Goal: Information Seeking & Learning: Learn about a topic

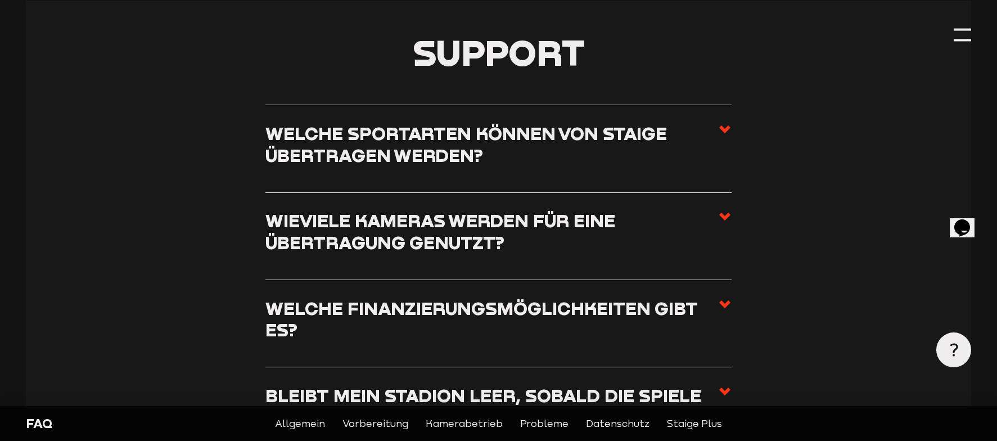
click at [473, 141] on h3 "Welche Sportarten können von Staige übertragen werden?" at bounding box center [492, 144] width 453 height 43
click at [0, 0] on input "Welche Sportarten können von Staige übertragen werden?" at bounding box center [0, 0] width 0 height 0
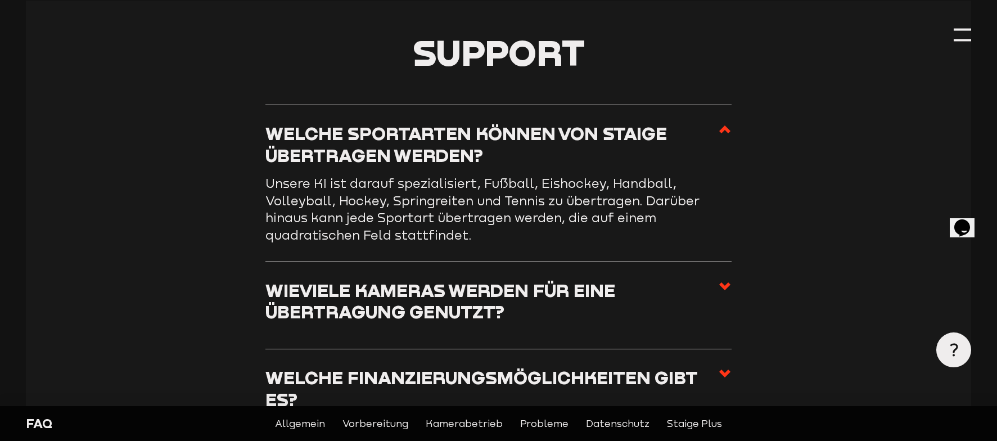
click at [473, 141] on h3 "Welche Sportarten können von Staige übertragen werden?" at bounding box center [492, 144] width 453 height 43
click at [0, 0] on input "Welche Sportarten können von Staige übertragen werden?" at bounding box center [0, 0] width 0 height 0
click at [473, 141] on h3 "Welche Sportarten können von Staige übertragen werden?" at bounding box center [492, 144] width 453 height 43
click at [0, 0] on input "Welche Sportarten können von Staige übertragen werden?" at bounding box center [0, 0] width 0 height 0
click at [456, 293] on h3 "Wieviele Kameras werden für eine Übertragung genutzt?" at bounding box center [492, 301] width 453 height 43
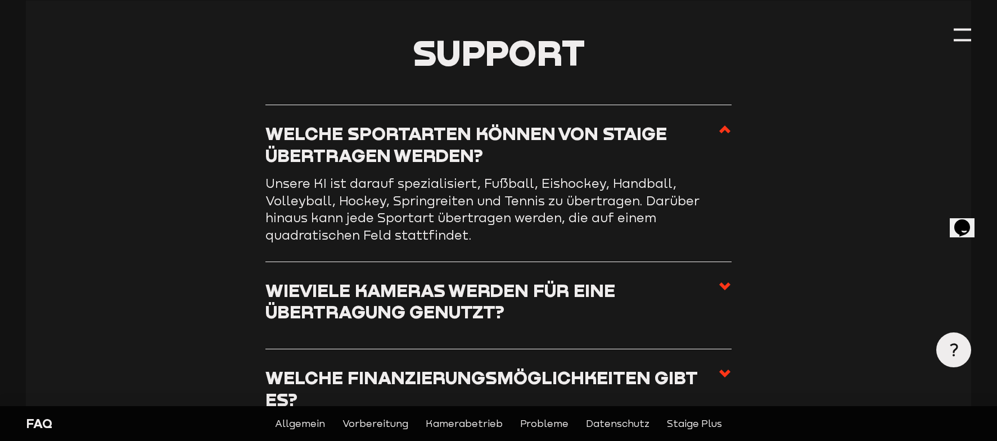
click at [0, 0] on input "Wieviele Kameras werden für eine Übertragung genutzt?" at bounding box center [0, 0] width 0 height 0
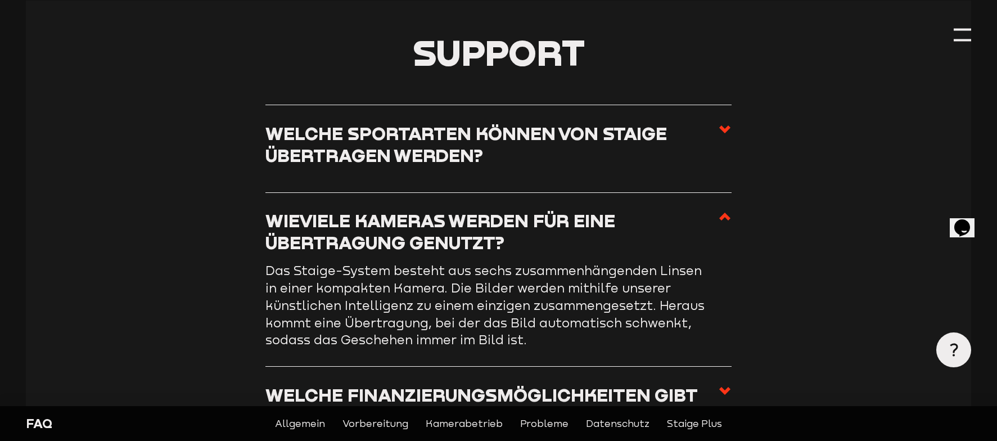
click at [724, 215] on use at bounding box center [724, 217] width 11 height 8
click at [0, 0] on input "Wieviele Kameras werden für eine Übertragung genutzt?" at bounding box center [0, 0] width 0 height 0
click at [724, 215] on use at bounding box center [724, 217] width 11 height 8
click at [0, 0] on input "Wieviele Kameras werden für eine Übertragung genutzt?" at bounding box center [0, 0] width 0 height 0
click at [728, 213] on icon at bounding box center [725, 217] width 14 height 14
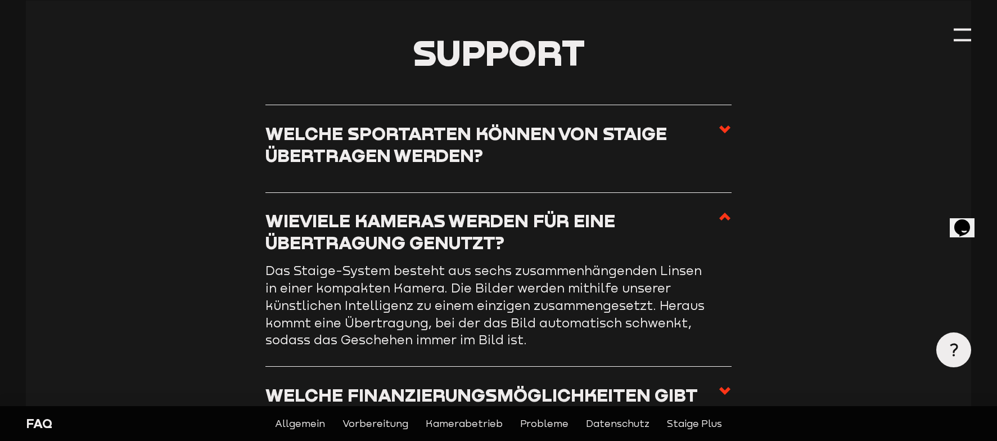
click at [0, 0] on input "Wieviele Kameras werden für eine Übertragung genutzt?" at bounding box center [0, 0] width 0 height 0
click at [722, 215] on icon at bounding box center [725, 217] width 14 height 14
click at [0, 0] on input "Wieviele Kameras werden für eine Übertragung genutzt?" at bounding box center [0, 0] width 0 height 0
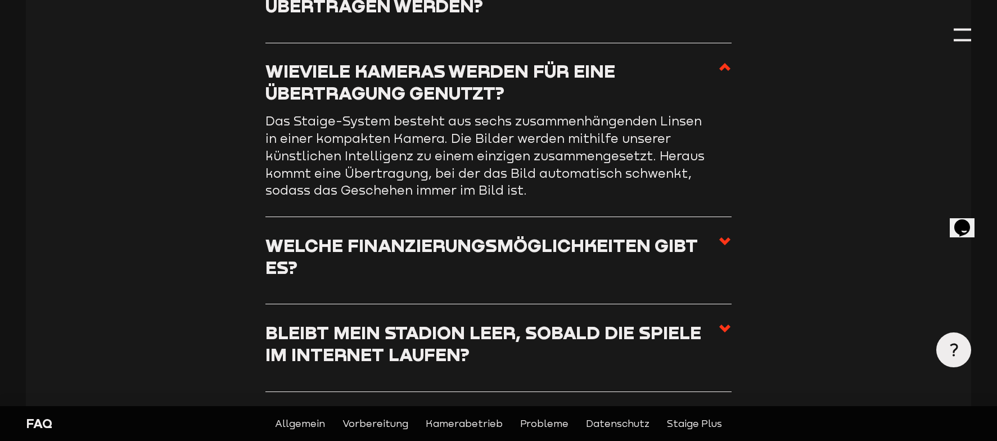
scroll to position [455, 0]
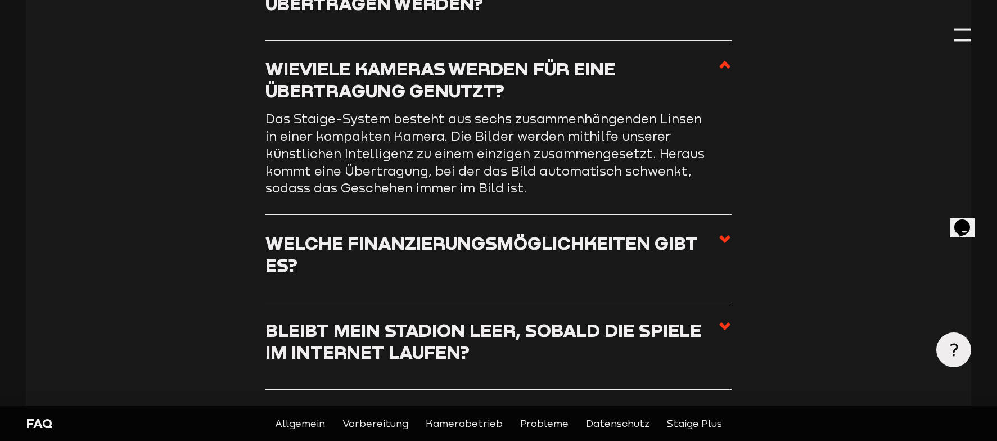
click at [728, 243] on use at bounding box center [724, 239] width 11 height 8
click at [0, 0] on input "Welche Finanzierungsmöglichkeiten gibt es?" at bounding box center [0, 0] width 0 height 0
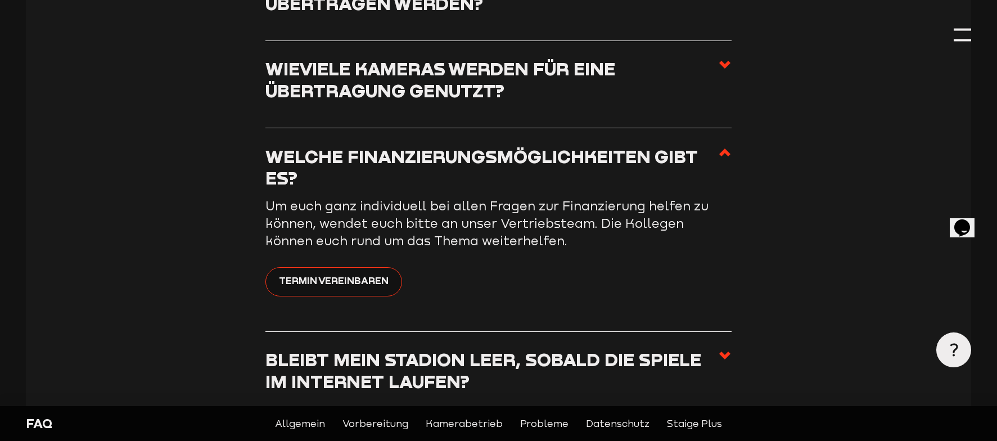
click at [435, 214] on p "Um euch ganz individuell bei allen Fragen zur Finanzierung helfen zu können, we…" at bounding box center [491, 223] width 450 height 52
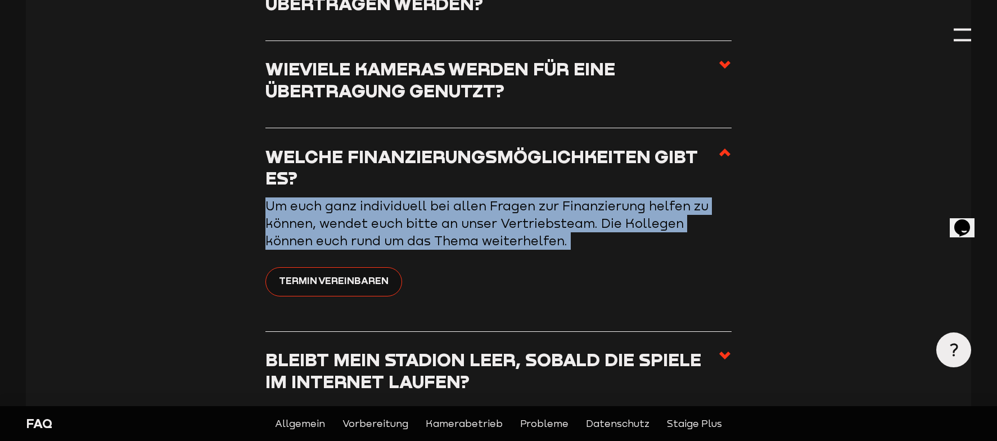
click at [435, 214] on p "Um euch ganz individuell bei allen Fragen zur Finanzierung helfen zu können, we…" at bounding box center [491, 223] width 450 height 52
click at [536, 204] on span "Um euch ganz individuell bei allen Fragen zur Finanzierung helfen zu können, we…" at bounding box center [487, 224] width 443 height 50
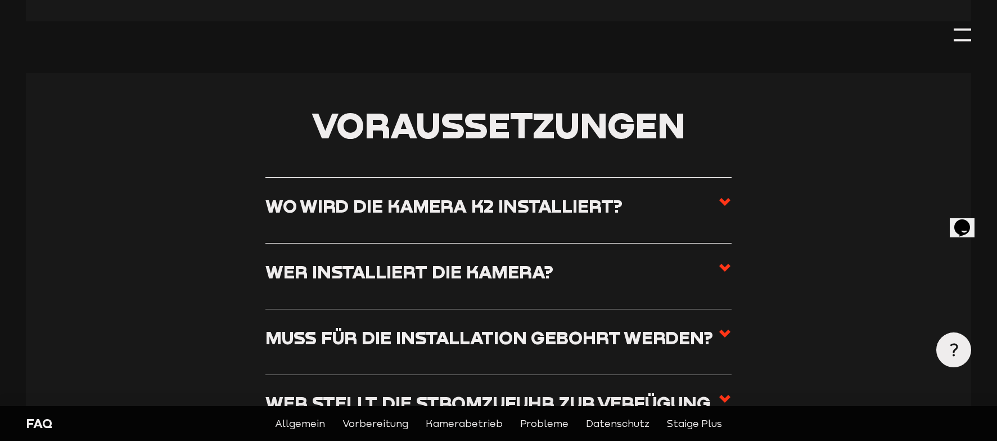
scroll to position [912, 0]
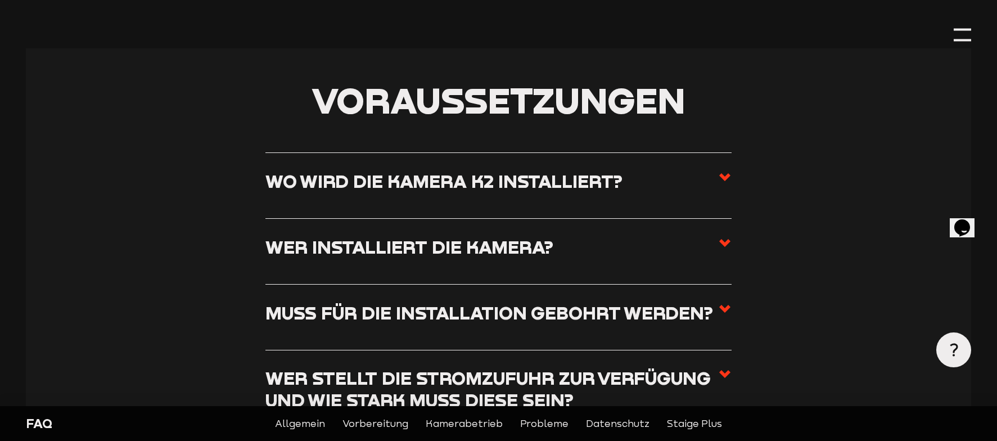
click at [338, 173] on h3 "Wo wird die Kamera K2 installiert?" at bounding box center [444, 181] width 357 height 22
click at [0, 0] on input "Wo wird die Kamera K2 installiert?" at bounding box center [0, 0] width 0 height 0
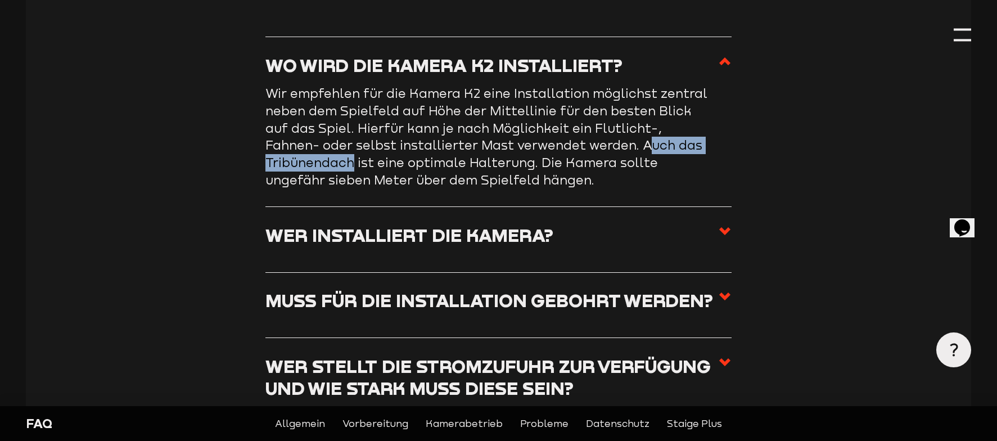
drag, startPoint x: 487, startPoint y: 163, endPoint x: 506, endPoint y: 163, distance: 18.6
click at [503, 163] on span "Wir empfehlen für die Kamera K2 eine Installation möglichst zentral neben dem S…" at bounding box center [487, 136] width 442 height 101
click at [506, 162] on span "Wir empfehlen für die Kamera K2 eine Installation möglichst zentral neben dem S…" at bounding box center [487, 136] width 442 height 101
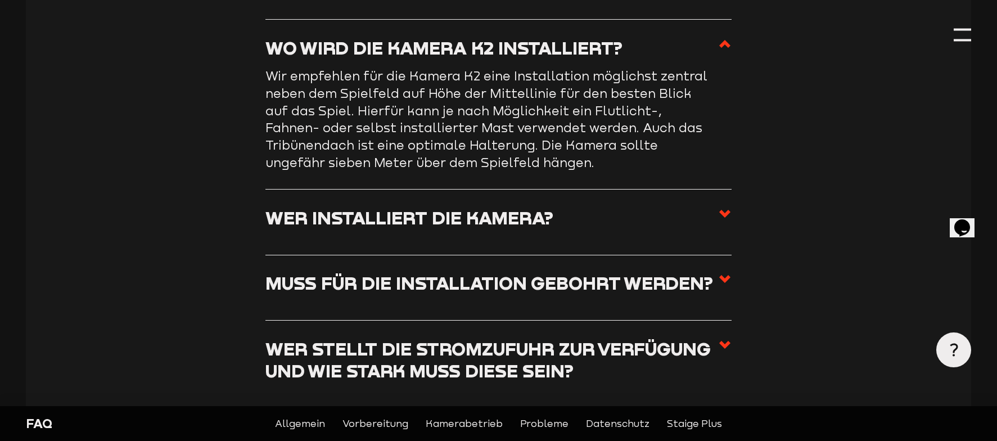
scroll to position [977, 0]
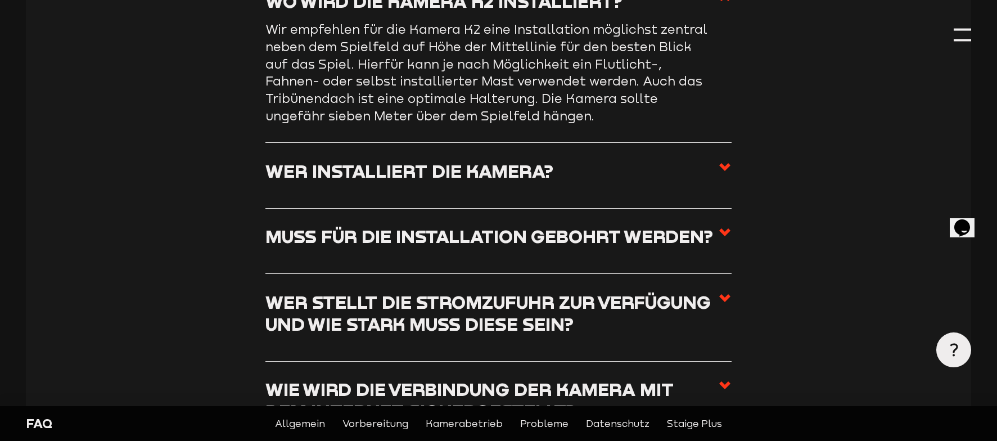
click at [485, 161] on h3 "Wer installiert die Kamera?" at bounding box center [410, 171] width 288 height 22
click at [0, 0] on input "Wer installiert die Kamera?" at bounding box center [0, 0] width 0 height 0
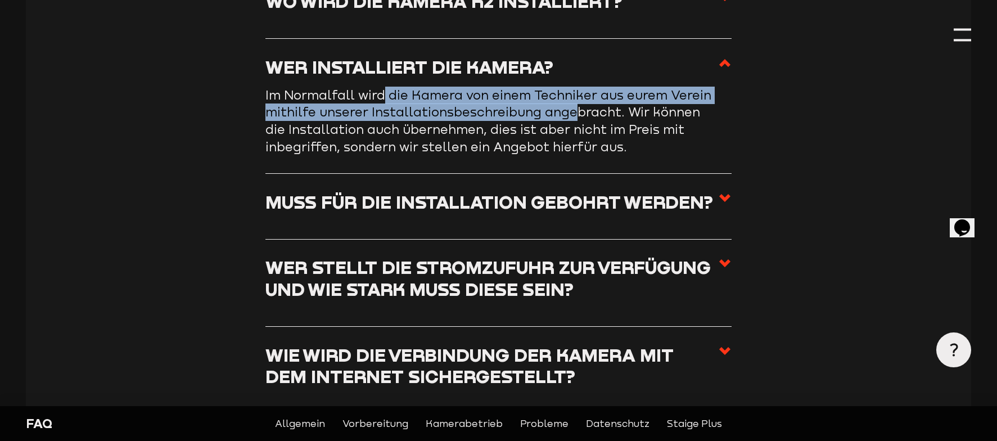
drag, startPoint x: 381, startPoint y: 90, endPoint x: 618, endPoint y: 111, distance: 238.3
click at [618, 111] on span "Im Normalfall wird die Kamera von einem Techniker aus eurem Verein mithilfe uns…" at bounding box center [489, 121] width 446 height 67
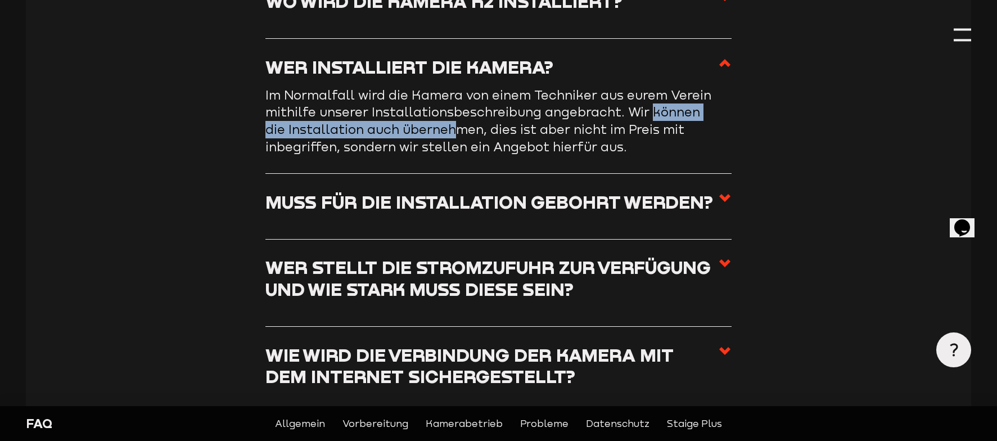
drag, startPoint x: 266, startPoint y: 118, endPoint x: 527, endPoint y: 126, distance: 260.6
click at [526, 125] on section "Voraussetzungen Wo wird die Kamera K2 installiert? Wir empfehlen für die Kamera…" at bounding box center [498, 235] width 945 height 734
click at [527, 126] on span "Im Normalfall wird die Kamera von einem Techniker aus eurem Verein mithilfe uns…" at bounding box center [489, 121] width 446 height 67
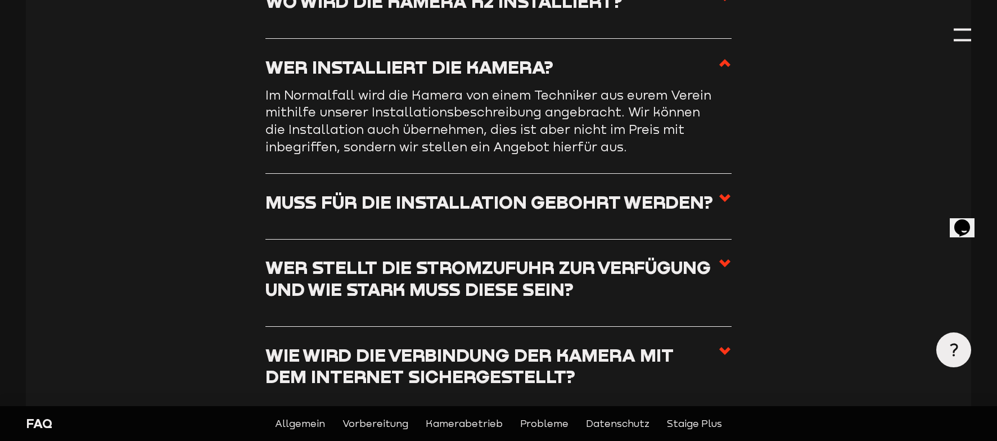
scroll to position [987, 0]
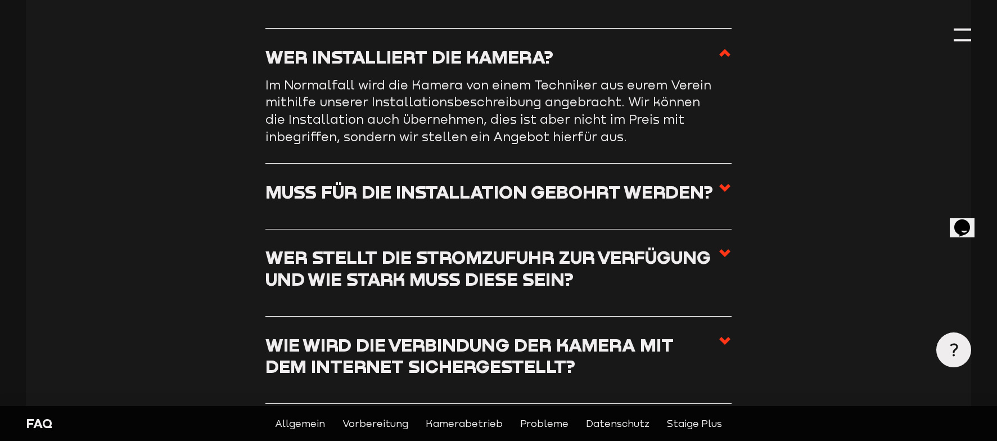
click at [352, 188] on h3 "Muss für die Installation gebohrt werden?" at bounding box center [490, 192] width 448 height 22
click at [0, 0] on input "Muss für die Installation gebohrt werden?" at bounding box center [0, 0] width 0 height 0
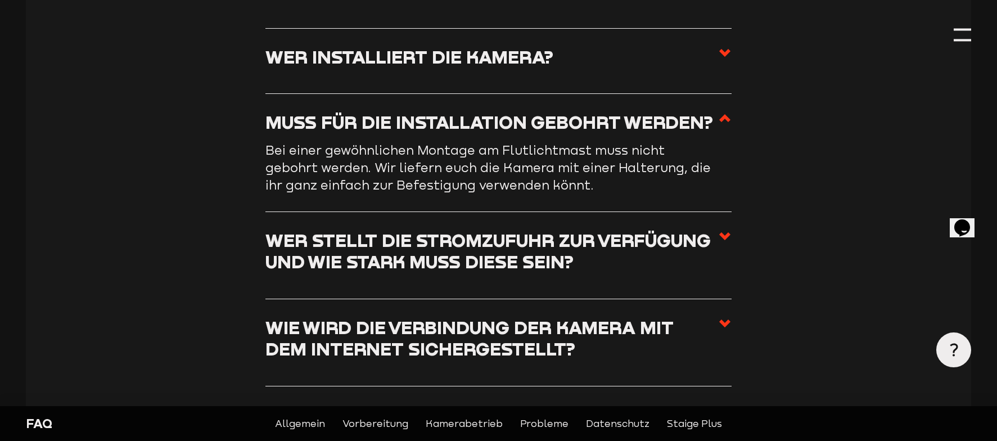
click at [392, 120] on h3 "Muss für die Installation gebohrt werden?" at bounding box center [490, 122] width 448 height 22
click at [0, 0] on input "Muss für die Installation gebohrt werden?" at bounding box center [0, 0] width 0 height 0
click at [507, 233] on h3 "Wer stellt die Stromzufuhr zur Verfügung und wie stark muss diese sein?" at bounding box center [492, 251] width 453 height 43
click at [0, 0] on input "Wer stellt die Stromzufuhr zur Verfügung und wie stark muss diese sein?" at bounding box center [0, 0] width 0 height 0
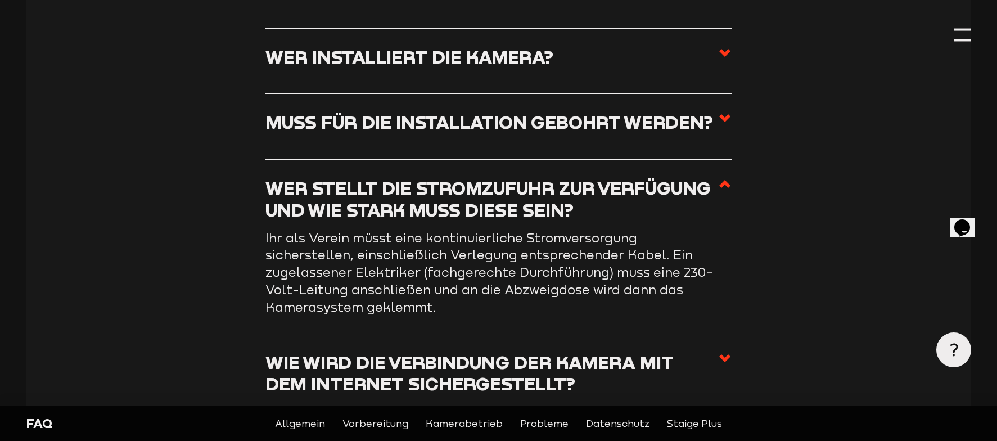
click at [542, 198] on h3 "Wer stellt die Stromzufuhr zur Verfügung und wie stark muss diese sein?" at bounding box center [492, 198] width 453 height 43
click at [0, 0] on input "Wer stellt die Stromzufuhr zur Verfügung und wie stark muss diese sein?" at bounding box center [0, 0] width 0 height 0
click at [700, 181] on h3 "Wer stellt die Stromzufuhr zur Verfügung und wie stark muss diese sein?" at bounding box center [492, 198] width 453 height 43
click at [0, 0] on input "Wer stellt die Stromzufuhr zur Verfügung und wie stark muss diese sein?" at bounding box center [0, 0] width 0 height 0
click at [728, 183] on use at bounding box center [724, 184] width 11 height 8
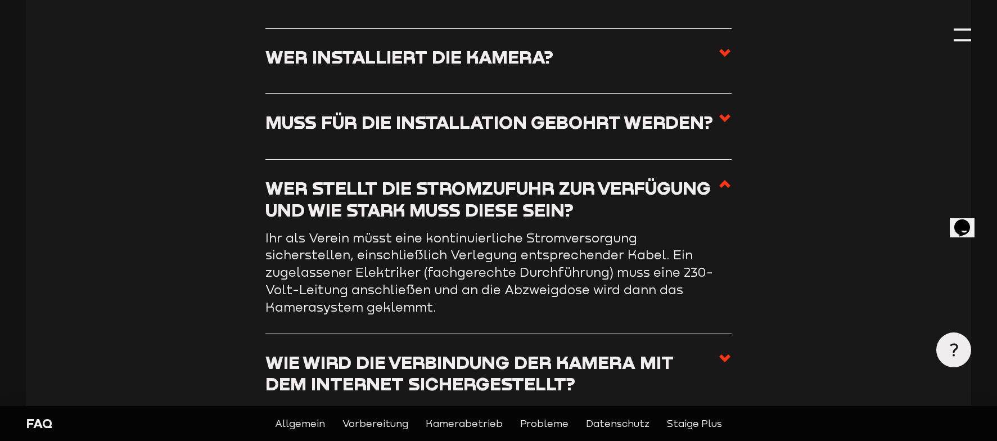
click at [0, 0] on input "Wer stellt die Stromzufuhr zur Verfügung und wie stark muss diese sein?" at bounding box center [0, 0] width 0 height 0
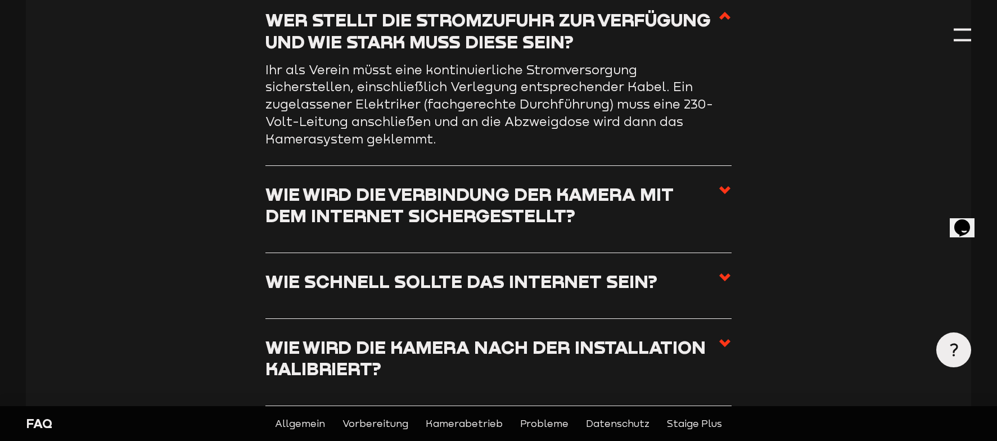
scroll to position [1167, 0]
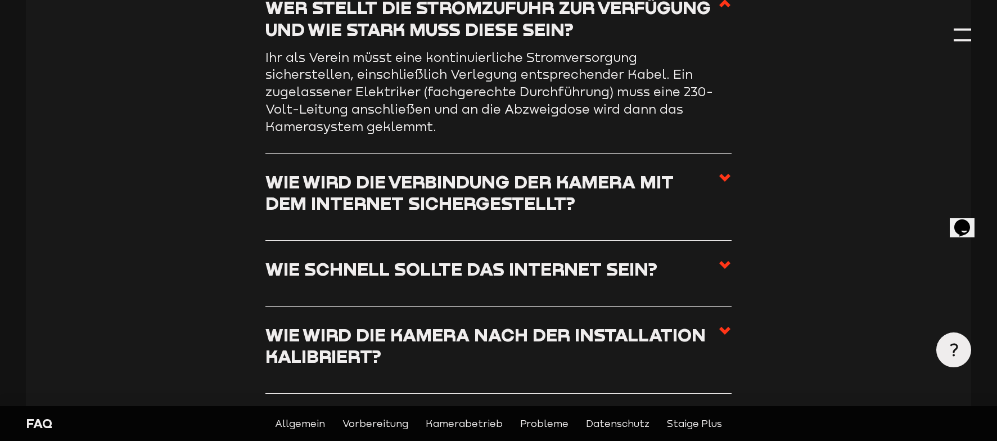
click at [417, 185] on h3 "Wie wird die Verbindung der Kamera mit dem Internet sichergestellt?" at bounding box center [492, 192] width 453 height 43
click at [0, 0] on input "Wie wird die Verbindung der Kamera mit dem Internet sichergestellt?" at bounding box center [0, 0] width 0 height 0
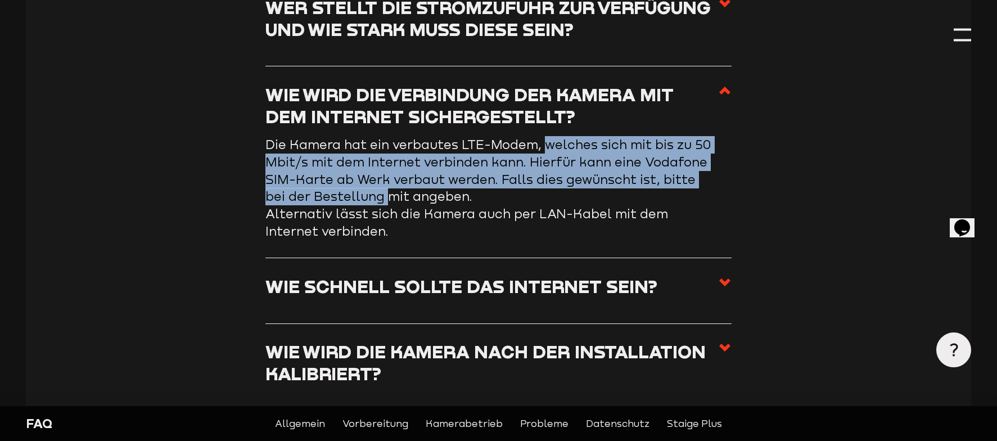
drag, startPoint x: 548, startPoint y: 145, endPoint x: 520, endPoint y: 199, distance: 60.6
click at [520, 199] on p "Die Kamera hat ein verbautes LTE-Modem, welches sich mit bis zu 50 Mbit/s mit d…" at bounding box center [491, 188] width 450 height 104
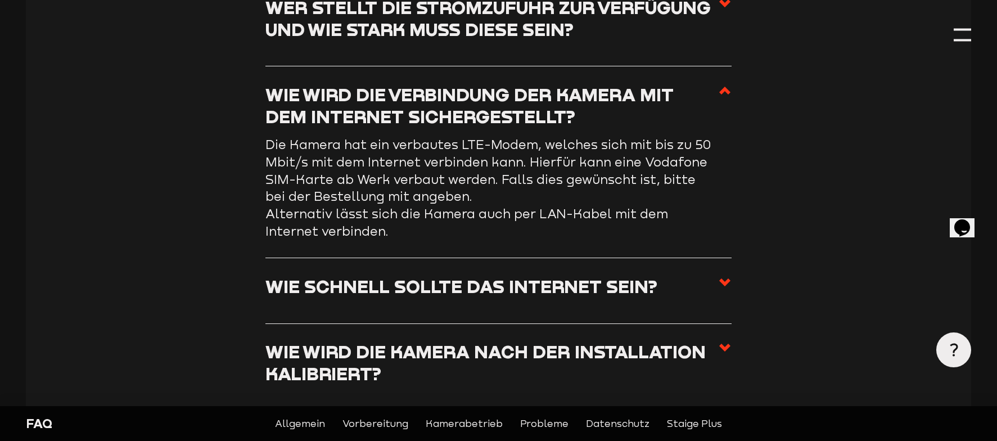
click at [373, 219] on p "Die Kamera hat ein verbautes LTE-Modem, welches sich mit bis zu 50 Mbit/s mit d…" at bounding box center [491, 188] width 450 height 104
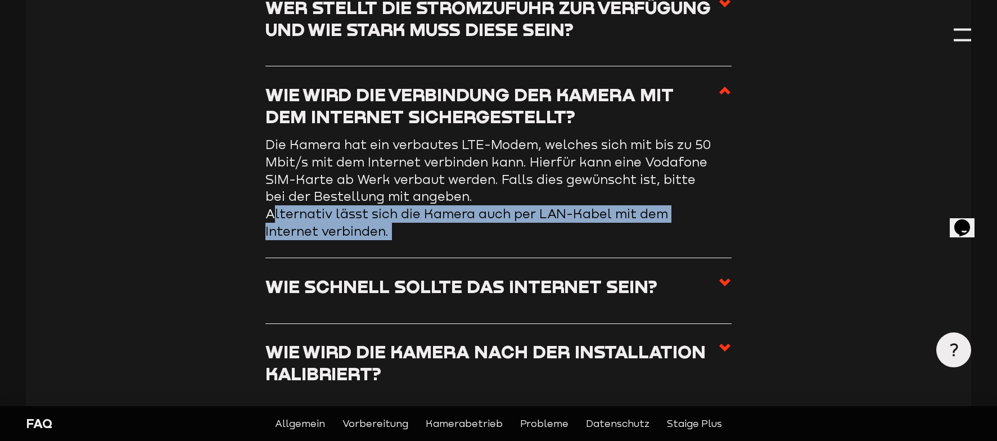
click at [373, 219] on p "Die Kamera hat ein verbautes LTE-Modem, welches sich mit bis zu 50 Mbit/s mit d…" at bounding box center [491, 188] width 450 height 104
click at [407, 227] on p "Die Kamera hat ein verbautes LTE-Modem, welches sich mit bis zu 50 Mbit/s mit d…" at bounding box center [491, 188] width 450 height 104
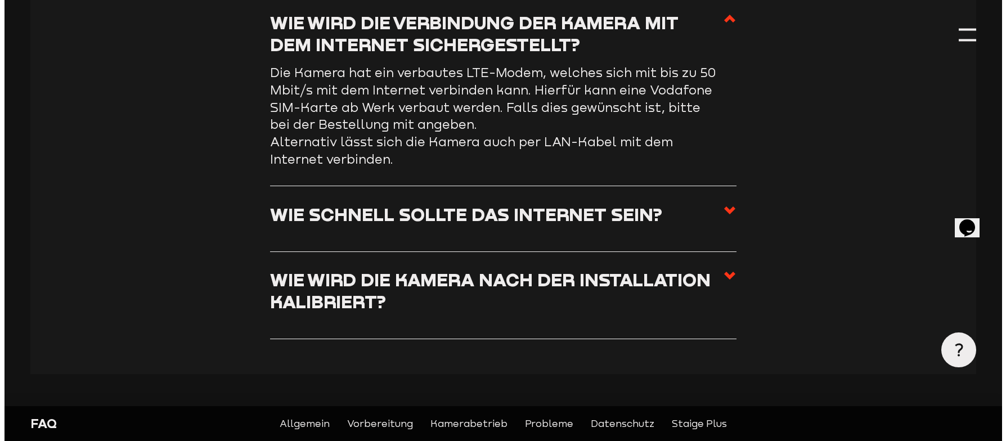
scroll to position [1279, 0]
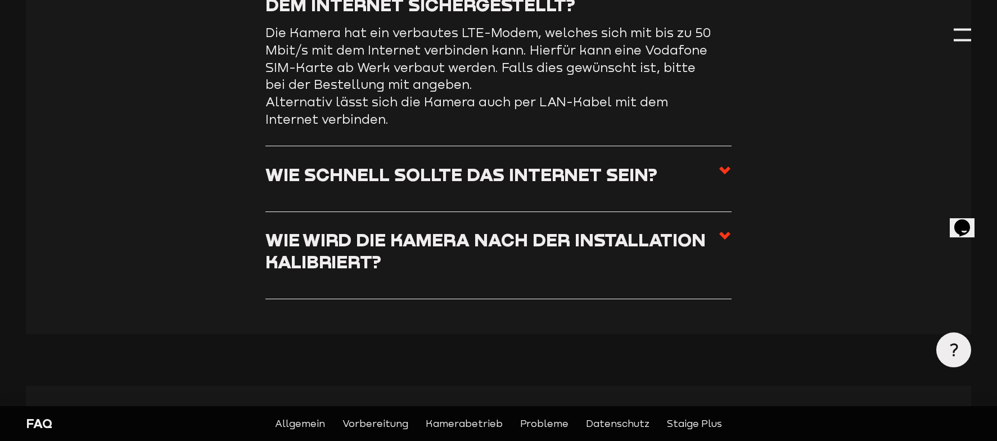
click at [417, 250] on h3 "Wie wird die Kamera nach der Installation kalibriert?" at bounding box center [492, 250] width 453 height 43
click at [0, 0] on input "Wie wird die Kamera nach der Installation kalibriert?" at bounding box center [0, 0] width 0 height 0
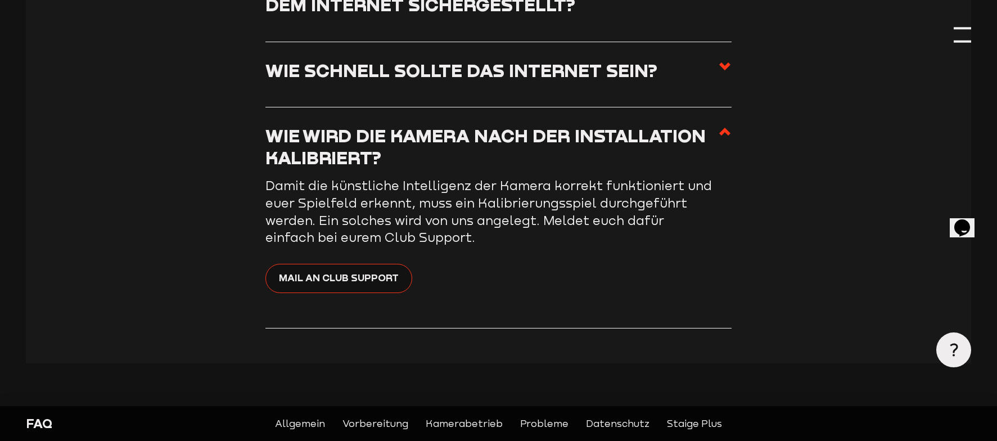
click at [954, 38] on div at bounding box center [962, 34] width 17 height 17
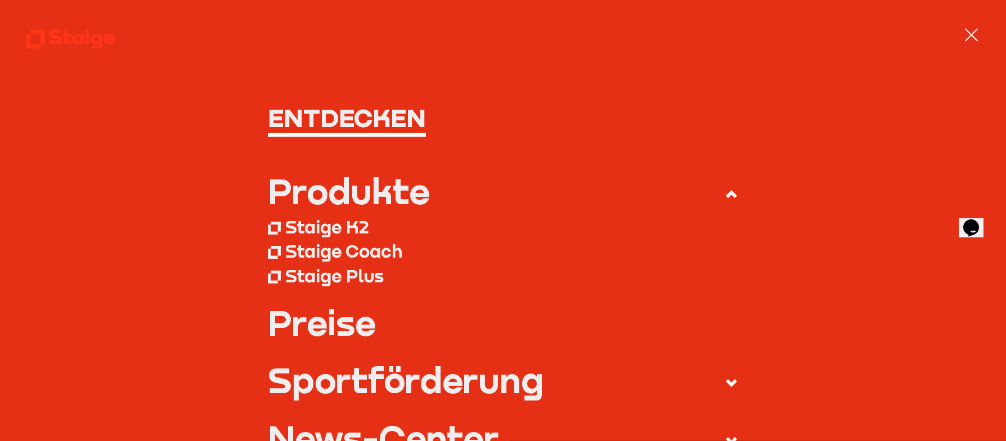
click at [322, 203] on div "Produkte" at bounding box center [349, 191] width 162 height 35
click at [0, 0] on input "Produkte" at bounding box center [0, 0] width 0 height 0
click at [324, 317] on link "Preise" at bounding box center [503, 322] width 470 height 35
click at [316, 226] on div "Staige K2" at bounding box center [327, 227] width 84 height 22
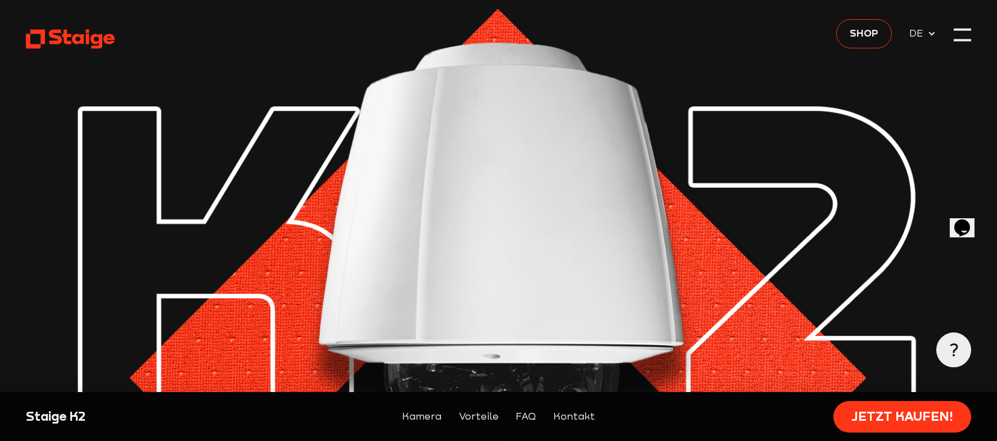
click at [83, 37] on use at bounding box center [70, 38] width 88 height 19
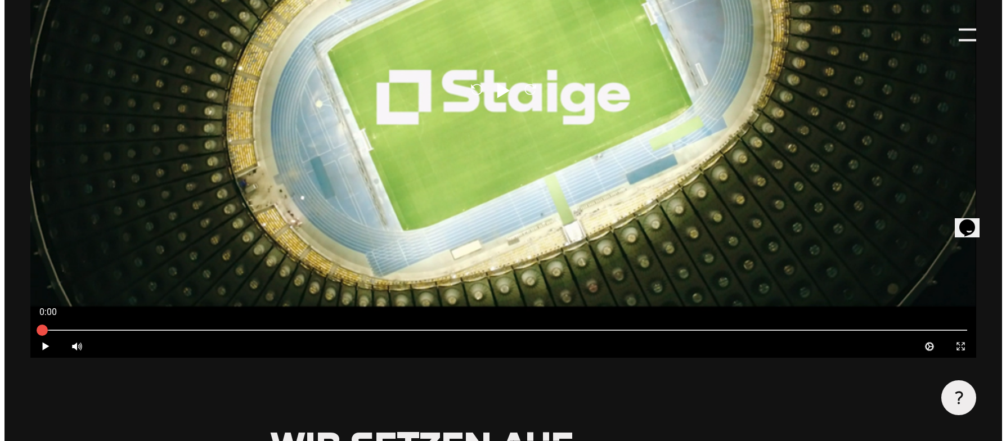
scroll to position [269, 0]
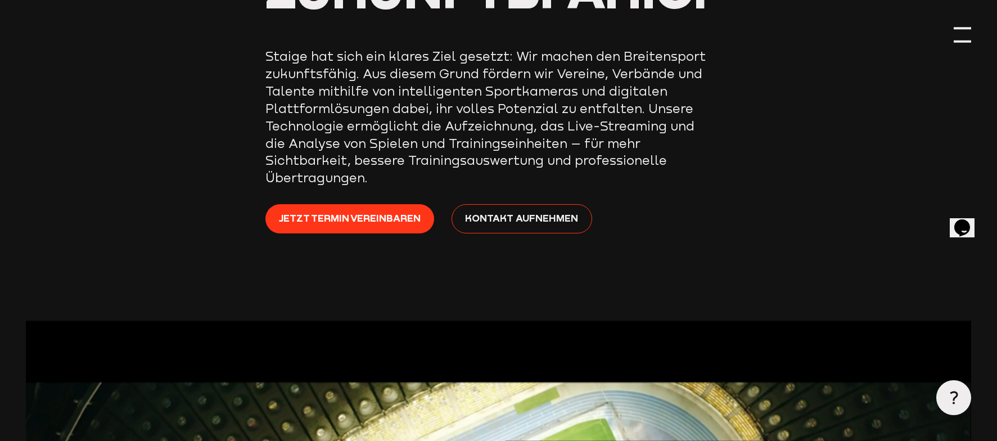
click at [968, 39] on div at bounding box center [962, 34] width 17 height 17
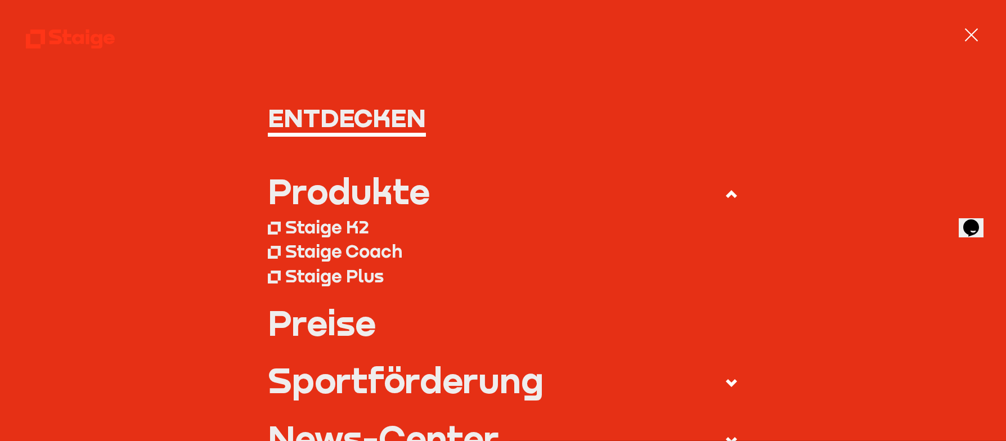
click at [336, 251] on div "Staige Coach" at bounding box center [343, 251] width 117 height 22
